Goal: Communication & Community: Ask a question

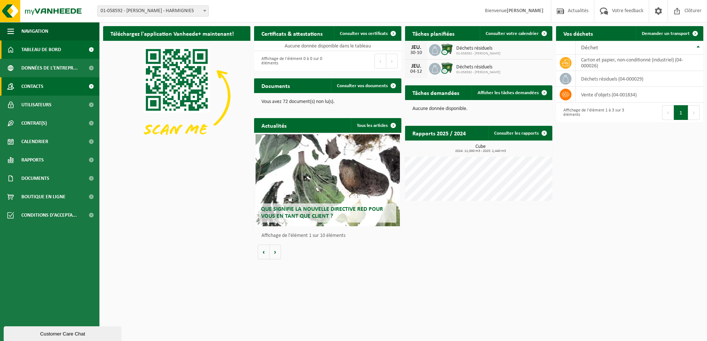
click at [32, 85] on span "Contacts" at bounding box center [32, 86] width 22 height 18
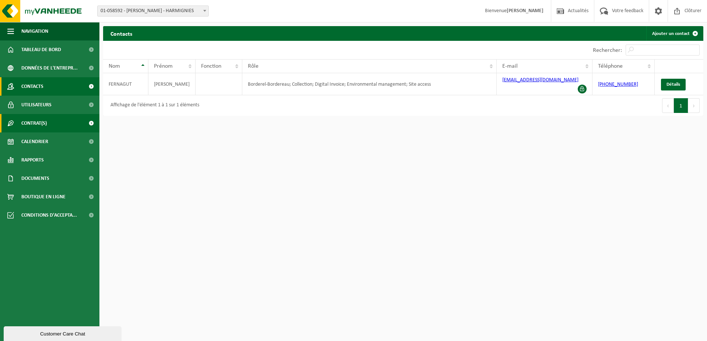
click at [39, 122] on span "Contrat(s)" at bounding box center [33, 123] width 25 height 18
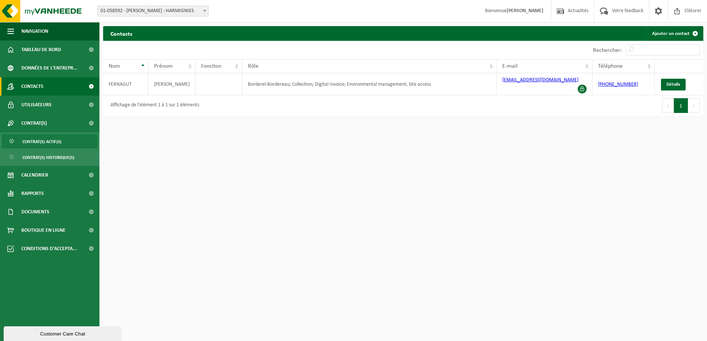
click at [18, 140] on link "Contrat(s) actif(s)" at bounding box center [50, 141] width 96 height 14
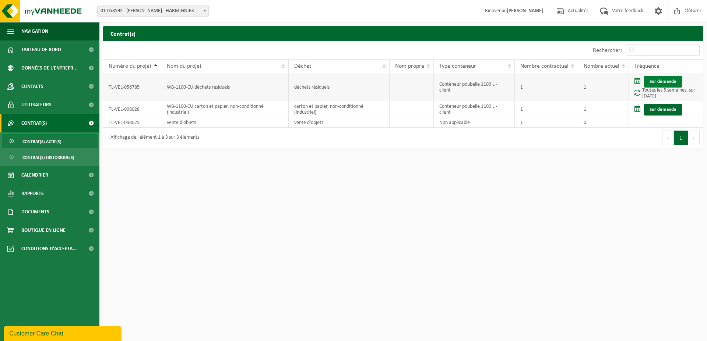
click at [648, 85] on link "Sur demande" at bounding box center [663, 82] width 38 height 12
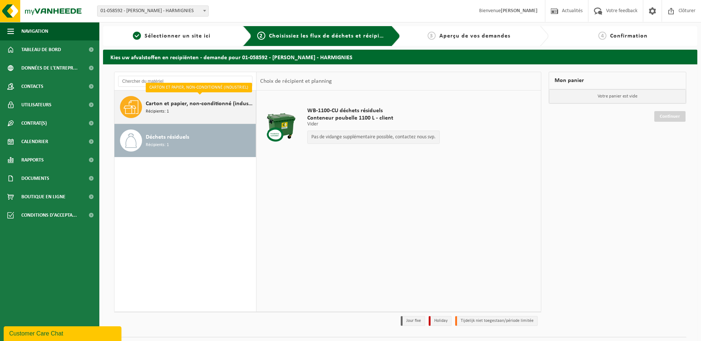
click at [163, 110] on span "Récipients: 1" at bounding box center [157, 111] width 23 height 7
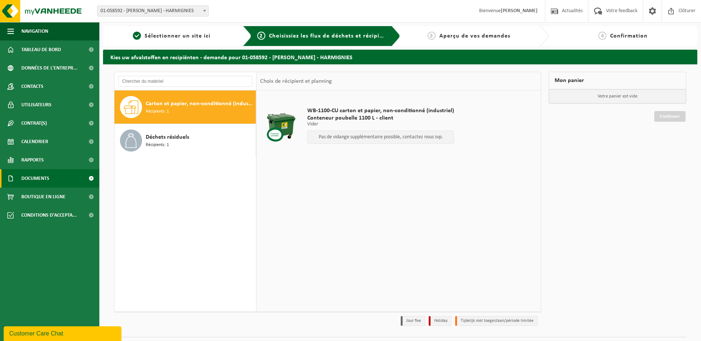
click at [38, 183] on span "Documents" at bounding box center [35, 178] width 28 height 18
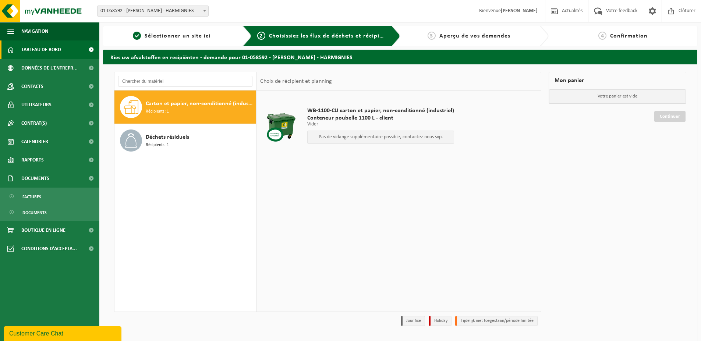
click at [37, 48] on span "Tableau de bord" at bounding box center [41, 49] width 40 height 18
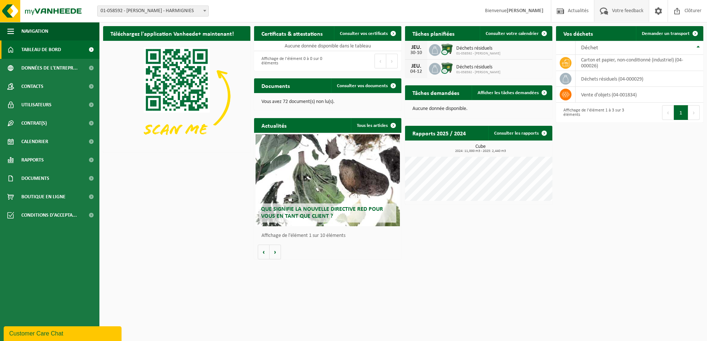
click at [626, 13] on span "Votre feedback" at bounding box center [627, 11] width 35 height 22
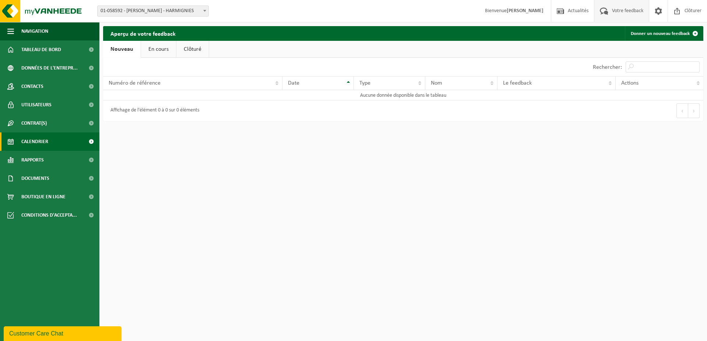
click at [46, 139] on span "Calendrier" at bounding box center [34, 141] width 27 height 18
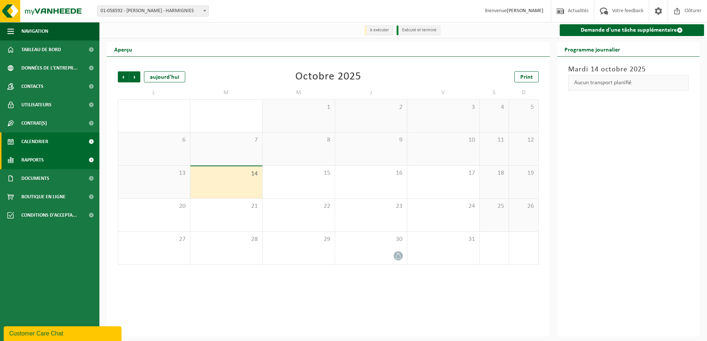
click at [45, 162] on link "Rapports" at bounding box center [49, 160] width 99 height 18
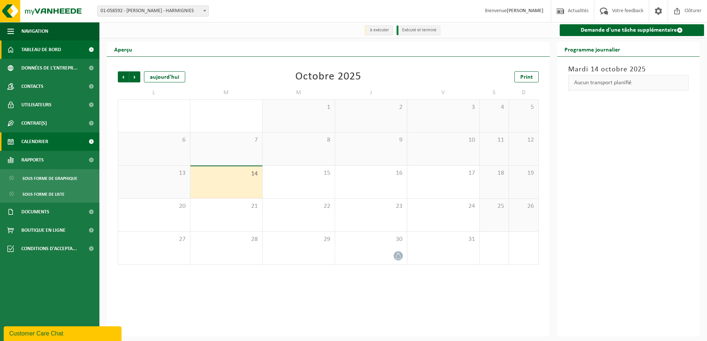
click at [42, 49] on span "Tableau de bord" at bounding box center [41, 49] width 40 height 18
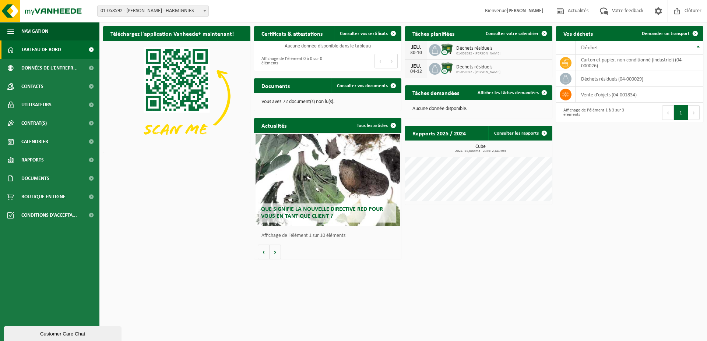
click at [281, 254] on div "Que signifie la nouvelle directive RED pour vous en tant que client ? Market up…" at bounding box center [327, 196] width 147 height 127
click at [659, 10] on span at bounding box center [657, 11] width 11 height 22
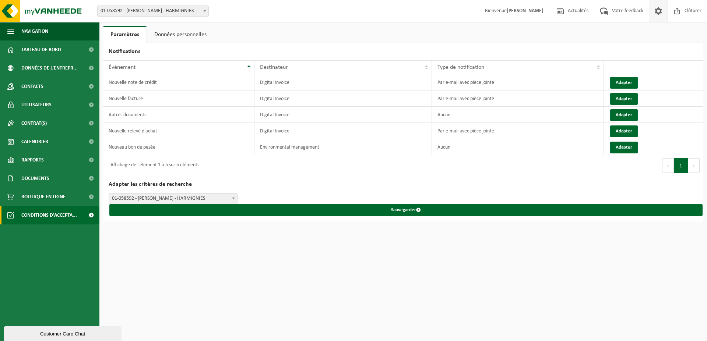
click at [48, 220] on span "Conditions d'accepta..." at bounding box center [49, 215] width 56 height 18
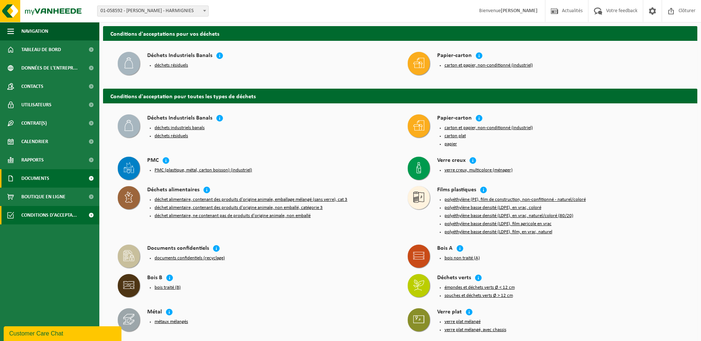
click at [44, 179] on span "Documents" at bounding box center [35, 178] width 28 height 18
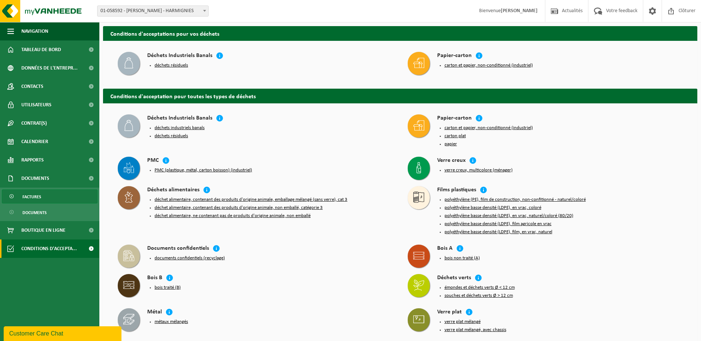
click at [26, 195] on span "Factures" at bounding box center [31, 197] width 19 height 14
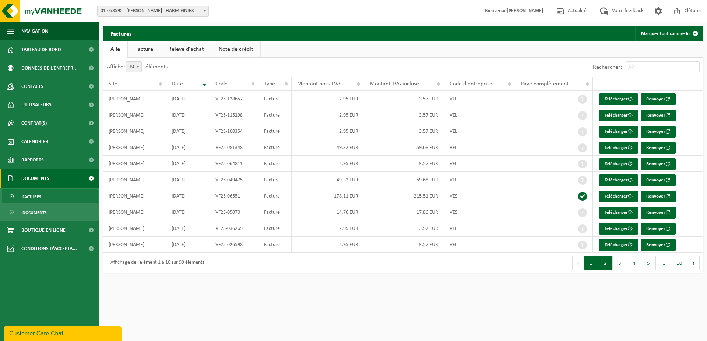
click at [603, 263] on button "2" at bounding box center [605, 263] width 14 height 15
click at [593, 265] on button "1" at bounding box center [591, 263] width 14 height 15
click at [57, 84] on link "Contacts" at bounding box center [49, 86] width 99 height 18
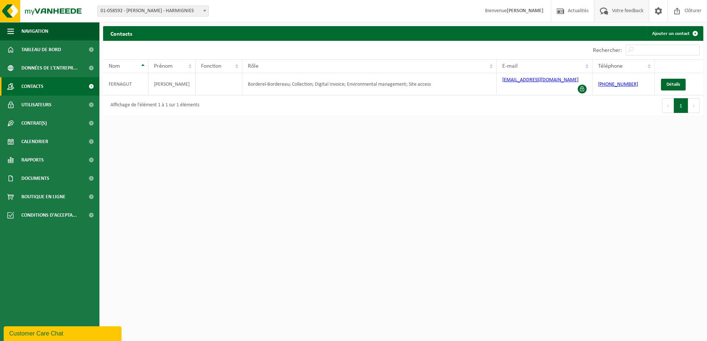
click at [617, 15] on span "Votre feedback" at bounding box center [627, 11] width 35 height 22
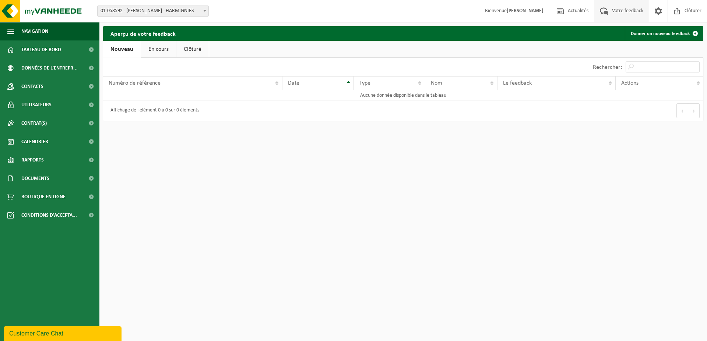
click at [110, 50] on link "Nouveau" at bounding box center [122, 49] width 38 height 17
click at [546, 84] on div "Le feedback" at bounding box center [554, 83] width 103 height 6
click at [447, 95] on td "Aucune donnée disponible dans le tableau" at bounding box center [403, 95] width 600 height 10
click at [305, 80] on th "Date" at bounding box center [317, 83] width 71 height 14
click at [245, 84] on div "Numéro de référence" at bounding box center [191, 83] width 164 height 6
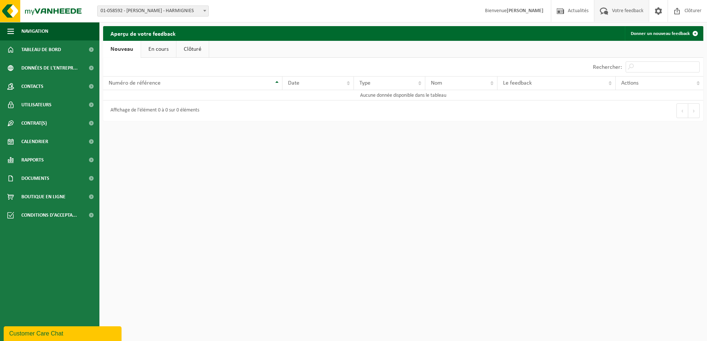
click at [161, 52] on link "En cours" at bounding box center [158, 49] width 35 height 17
click at [35, 222] on span "Conditions d'accepta..." at bounding box center [49, 215] width 56 height 18
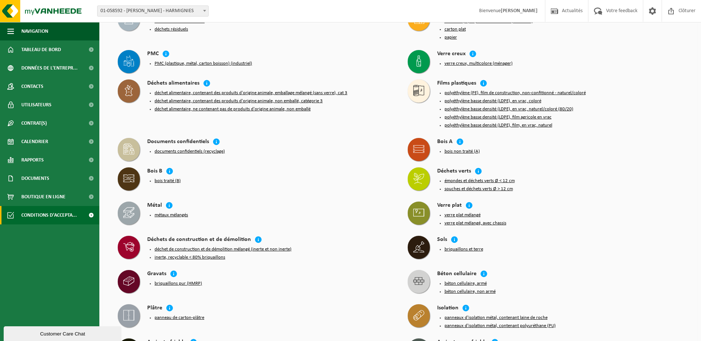
scroll to position [147, 0]
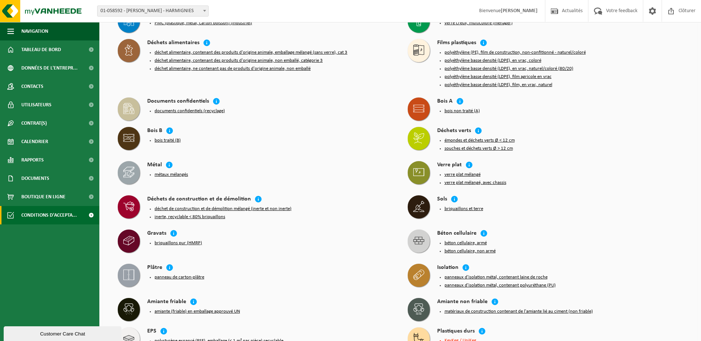
click at [61, 327] on button "Customer Care Chat" at bounding box center [63, 333] width 118 height 15
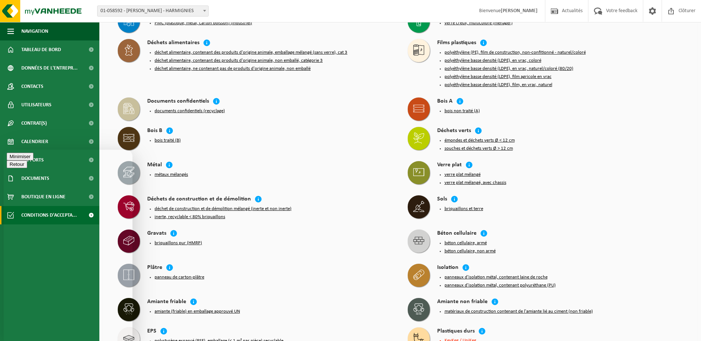
type textarea "Bonjour,"
type textarea "Pouvez-vous suspendre les contrats pour l'instant"
